Goal: Transaction & Acquisition: Subscribe to service/newsletter

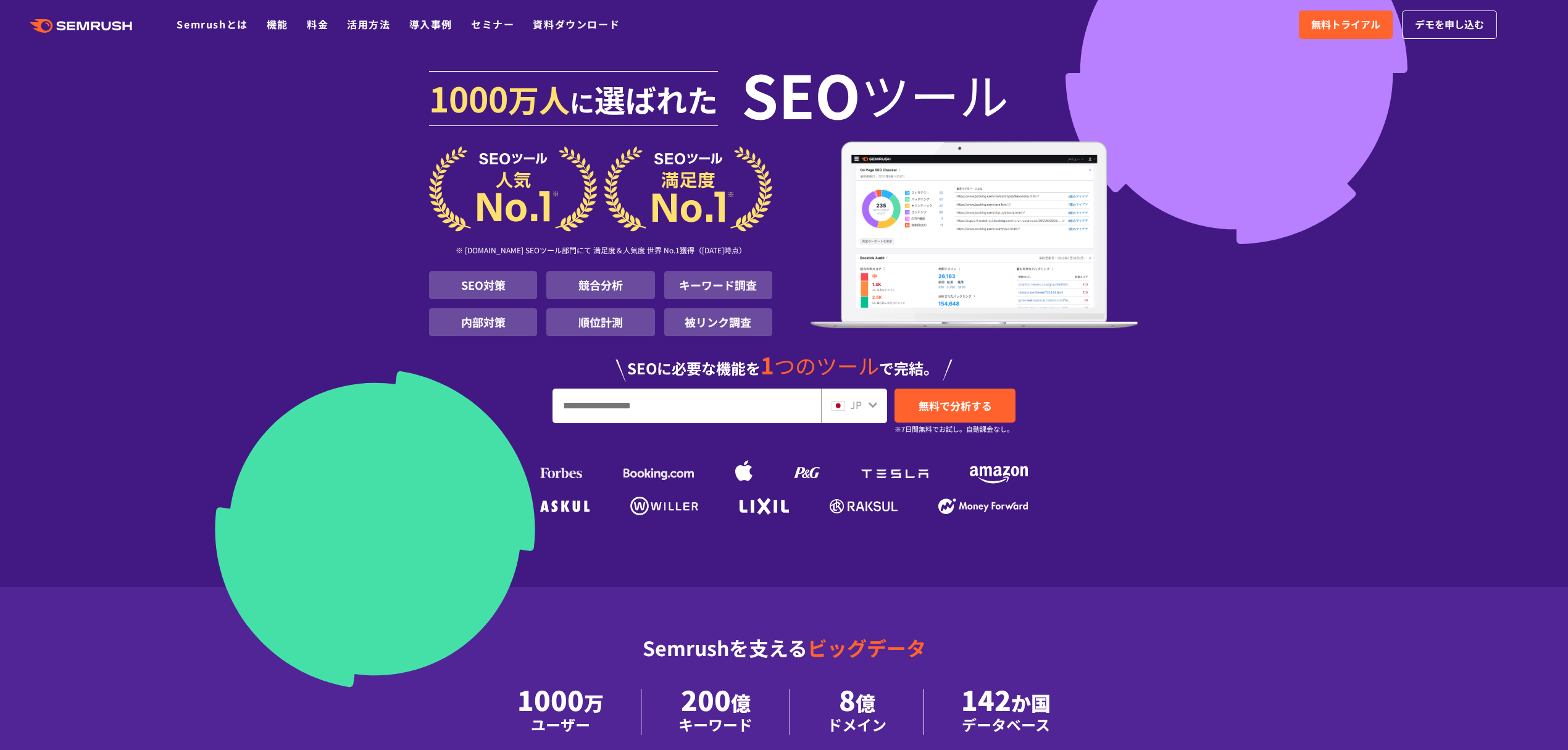
click at [656, 393] on input "URL、キーワードを入力してください" at bounding box center [687, 405] width 268 height 34
click at [685, 401] on input "URL、キーワードを入力してください" at bounding box center [687, 405] width 268 height 34
paste input "**********"
type input "**********"
click at [973, 398] on span "無料で分析する" at bounding box center [955, 405] width 74 height 16
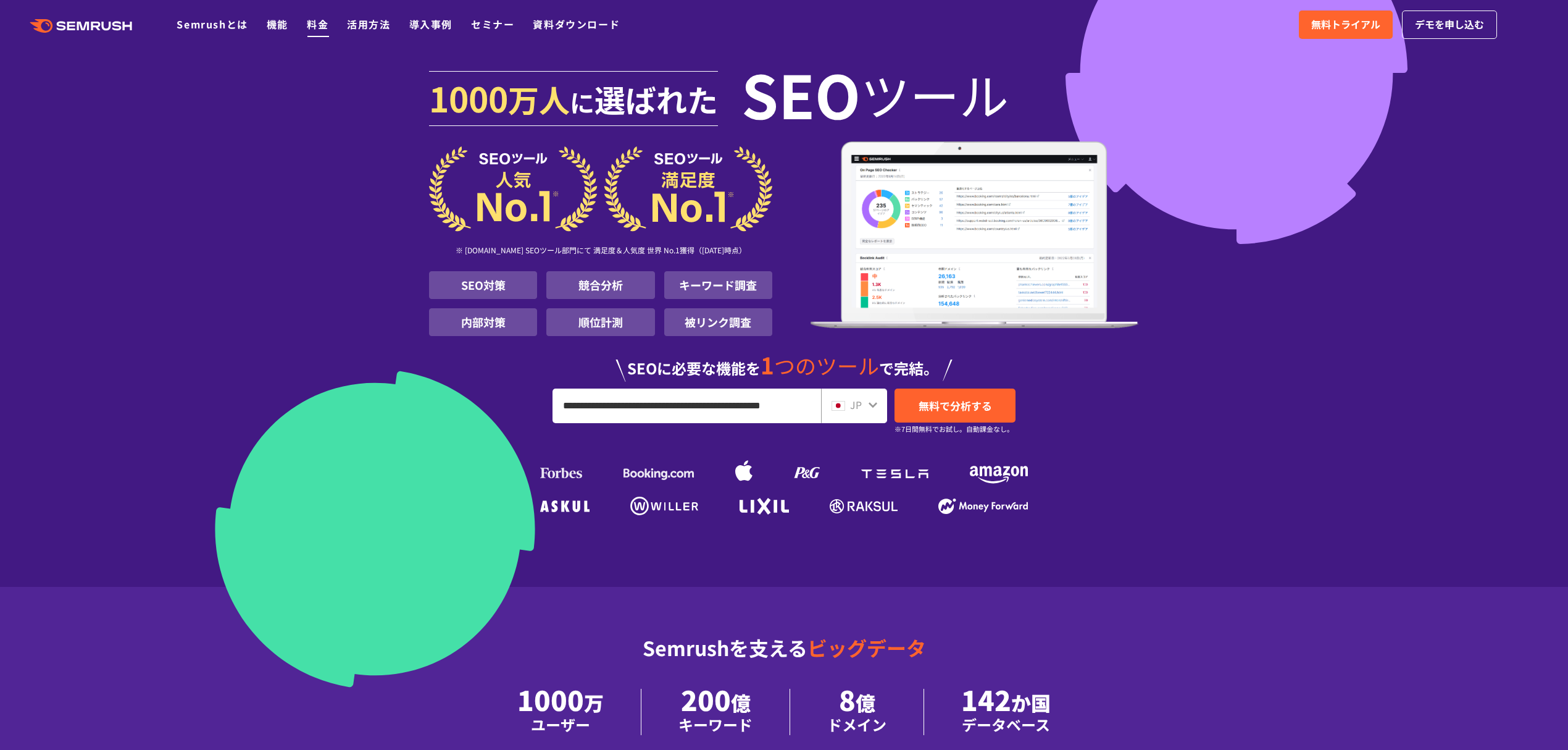
click at [307, 26] on link "料金" at bounding box center [318, 24] width 21 height 15
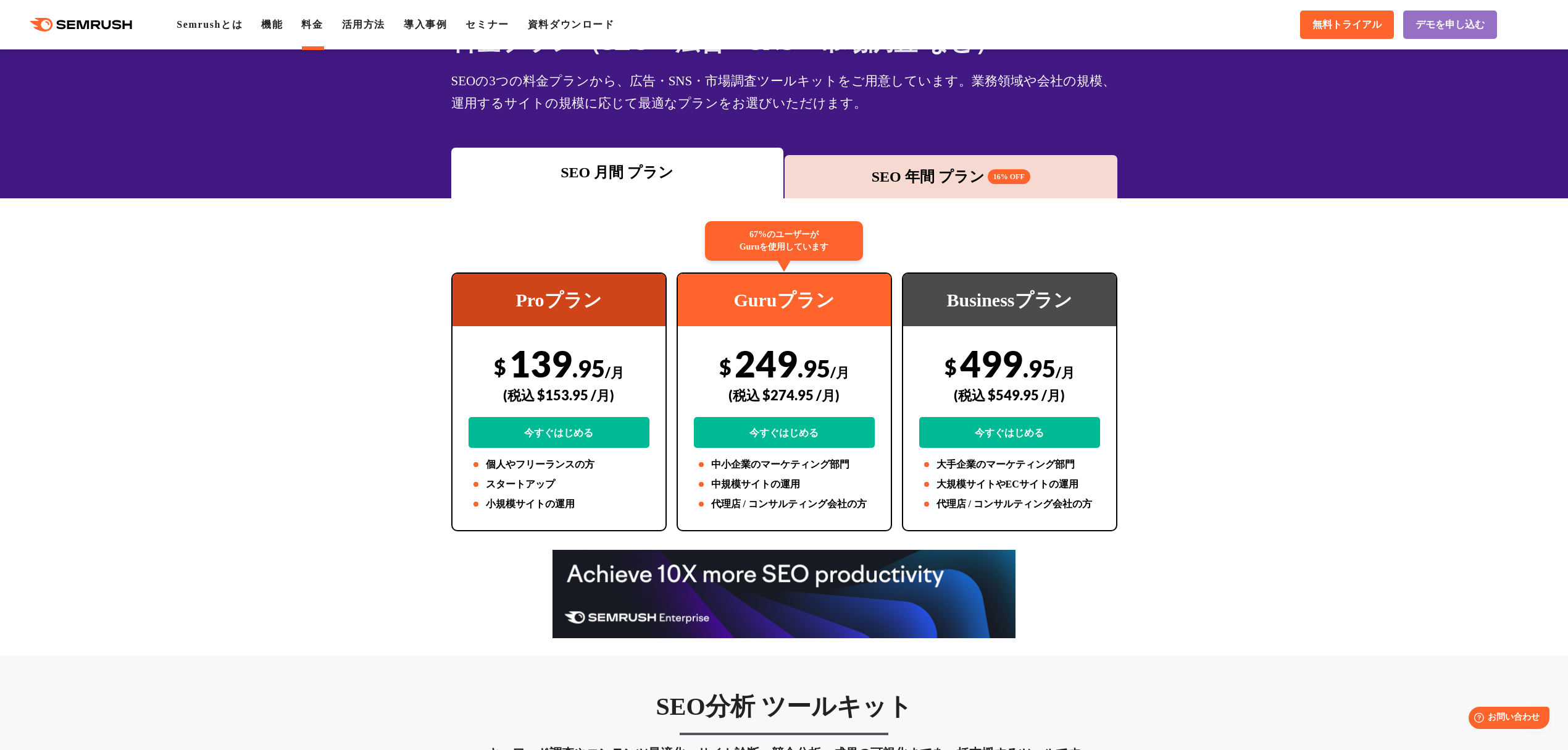
scroll to position [82, 0]
click at [944, 167] on div "SEO 年間 プラン 16% OFF" at bounding box center [950, 177] width 320 height 22
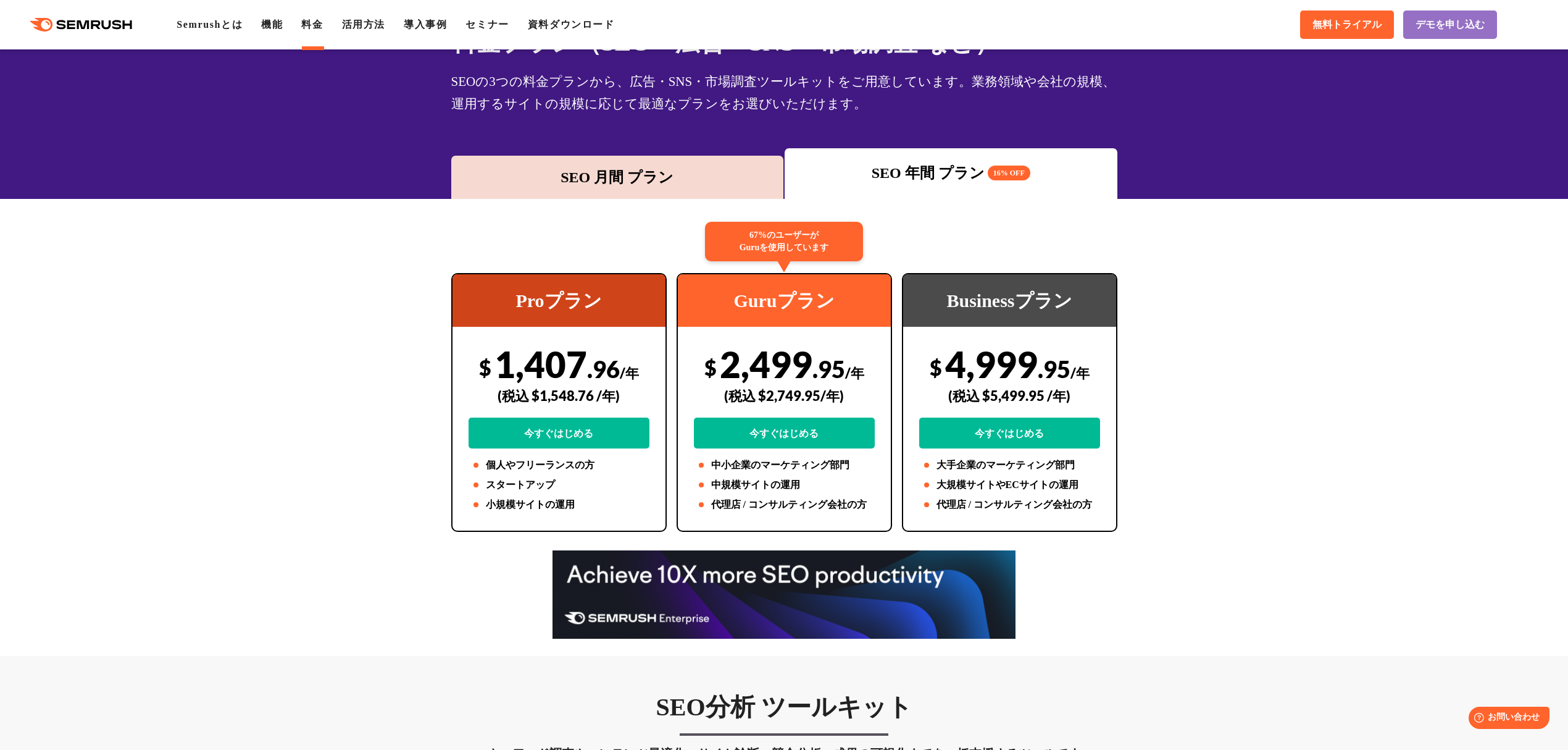
click at [653, 156] on div "SEO 月間 プラン" at bounding box center [617, 177] width 332 height 43
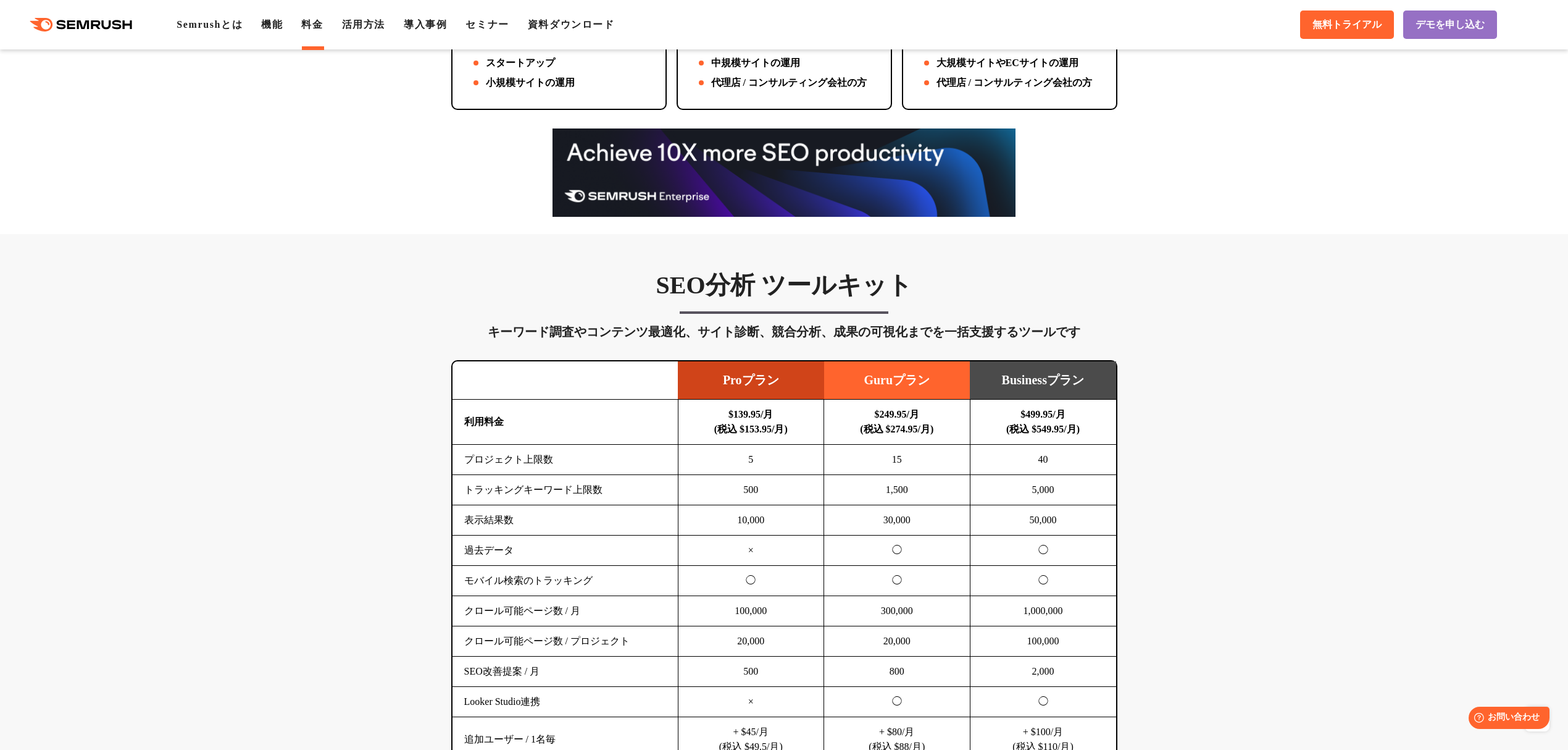
scroll to position [329, 0]
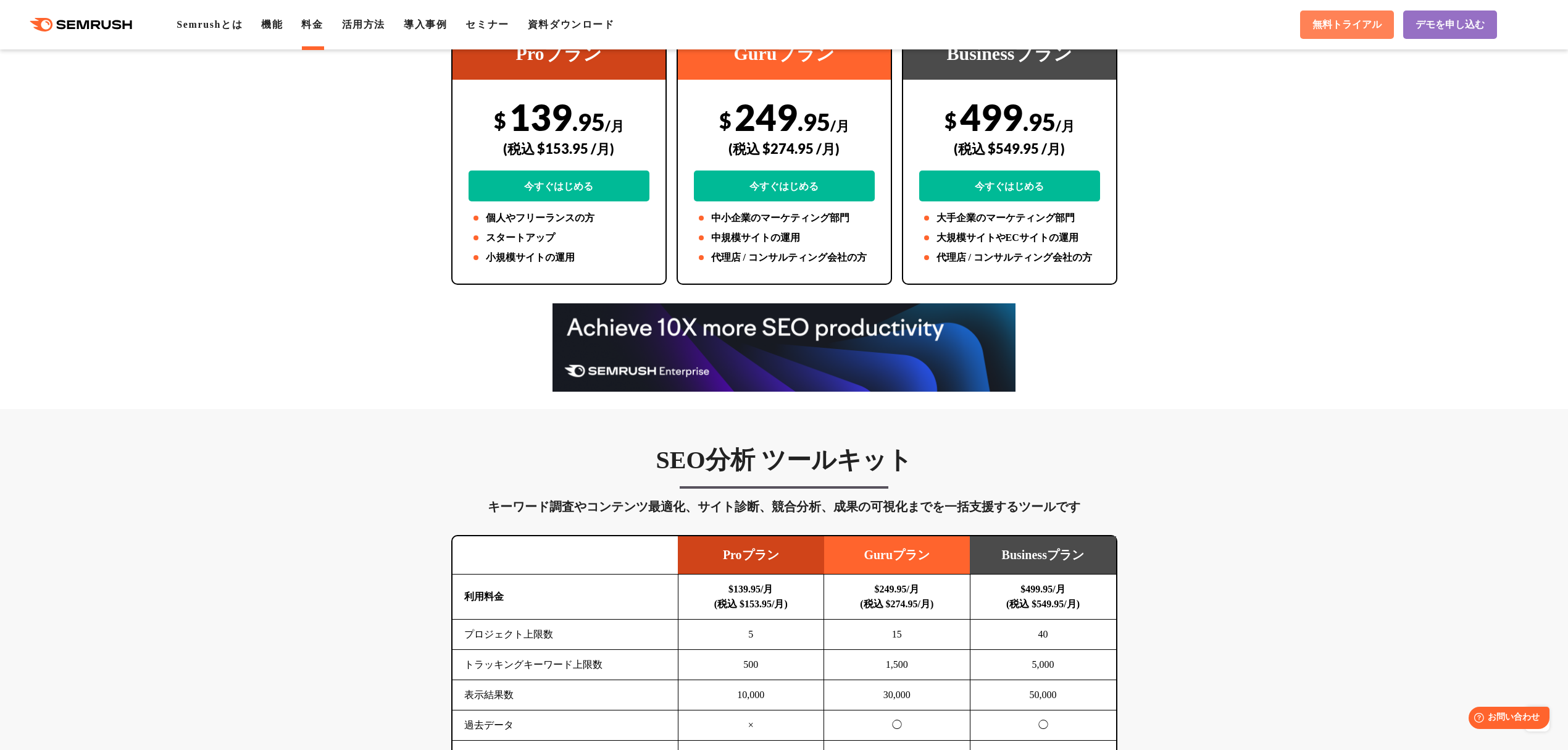
click at [1367, 25] on span "無料トライアル" at bounding box center [1346, 25] width 69 height 13
